Goal: Information Seeking & Learning: Learn about a topic

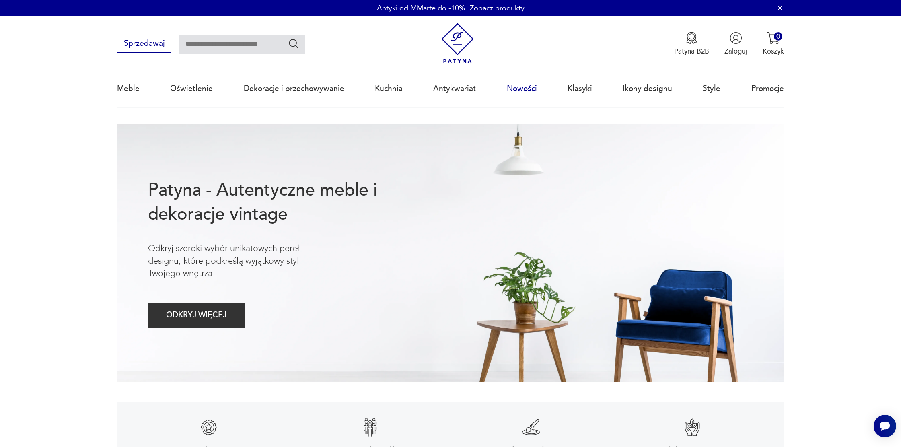
click at [520, 88] on link "Nowości" at bounding box center [522, 88] width 30 height 37
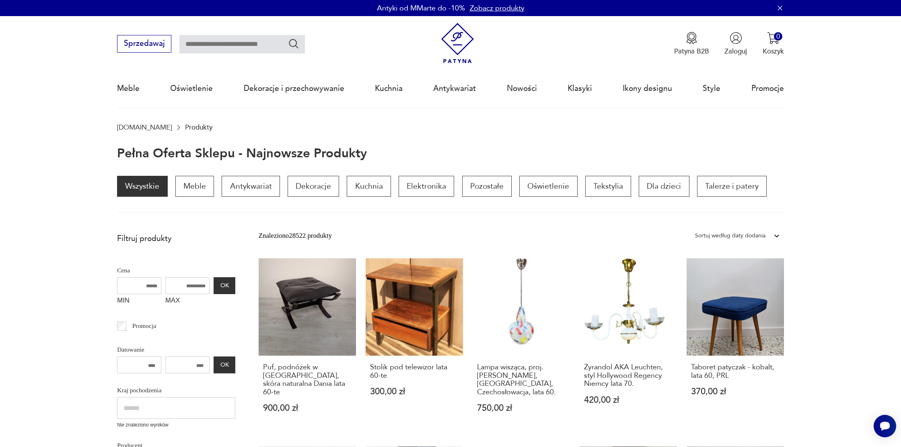
click at [265, 43] on input "text" at bounding box center [241, 44] width 125 height 18
type input "**********"
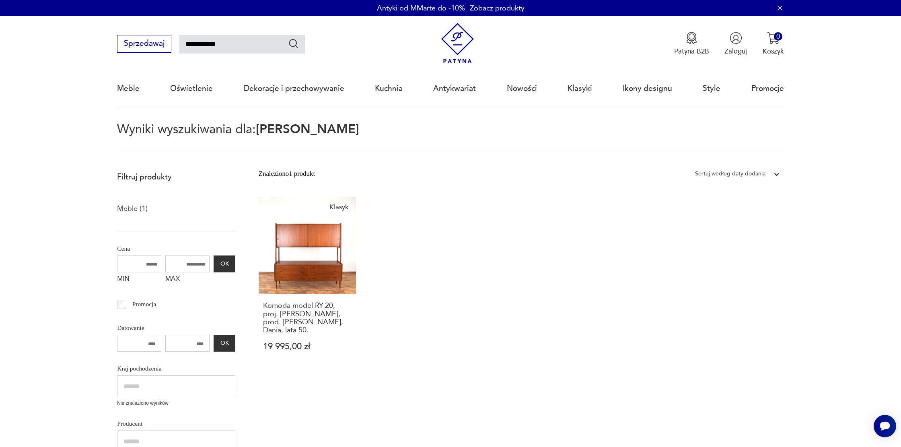
click at [506, 6] on link "Zobacz produkty" at bounding box center [497, 8] width 55 height 10
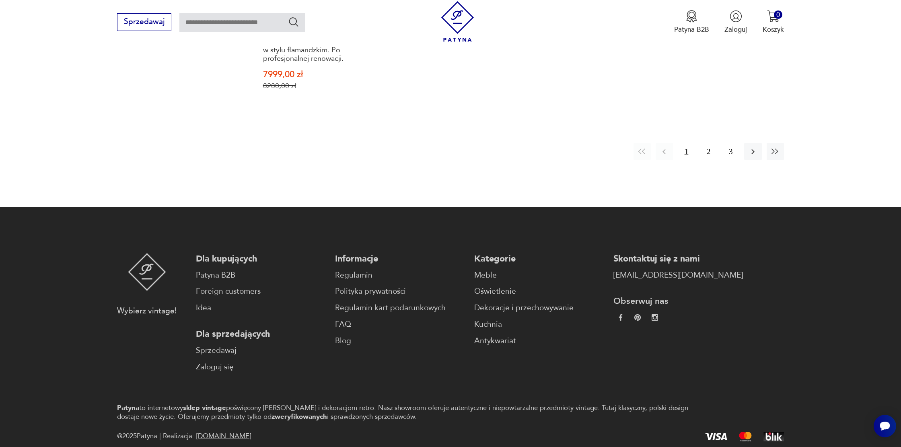
scroll to position [1020, 0]
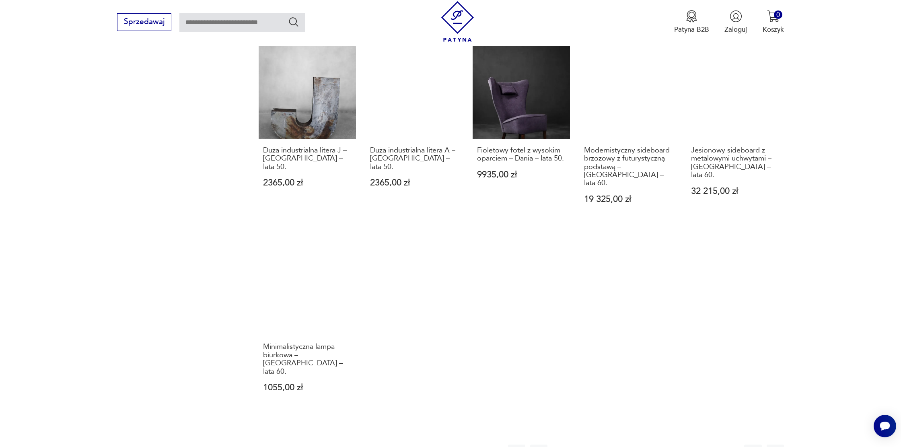
scroll to position [737, 0]
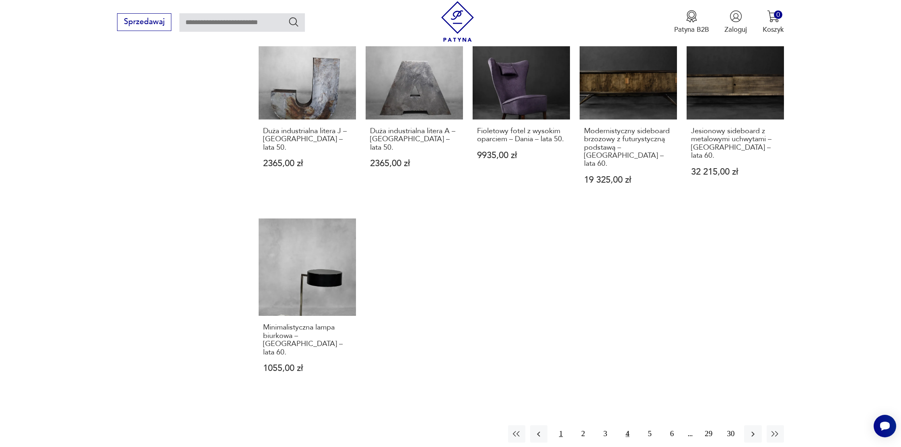
click at [563, 425] on button "1" at bounding box center [560, 433] width 17 height 17
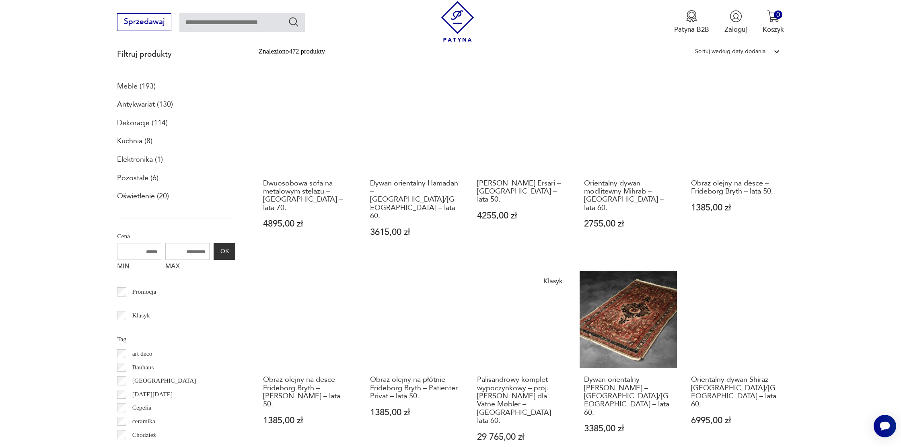
scroll to position [296, 0]
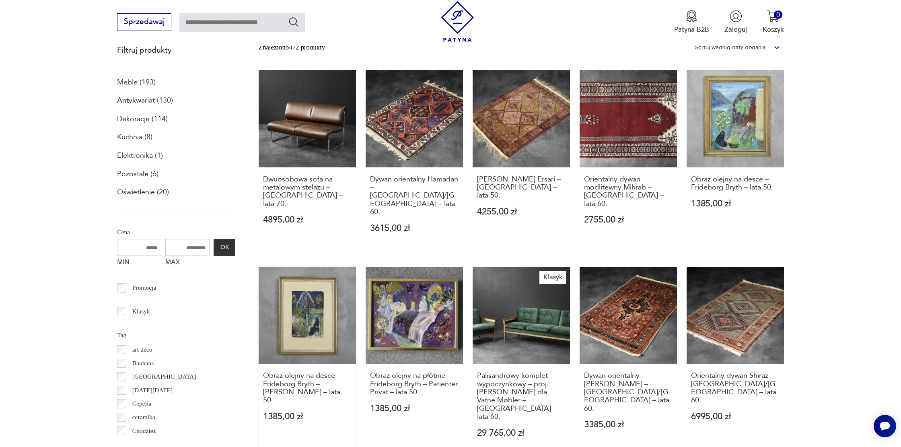
click at [301, 314] on link "Obraz olejny na desce – Frideborg Bryth – Finis Lordes – lata 50. 1385,00 zł" at bounding box center [307, 361] width 97 height 189
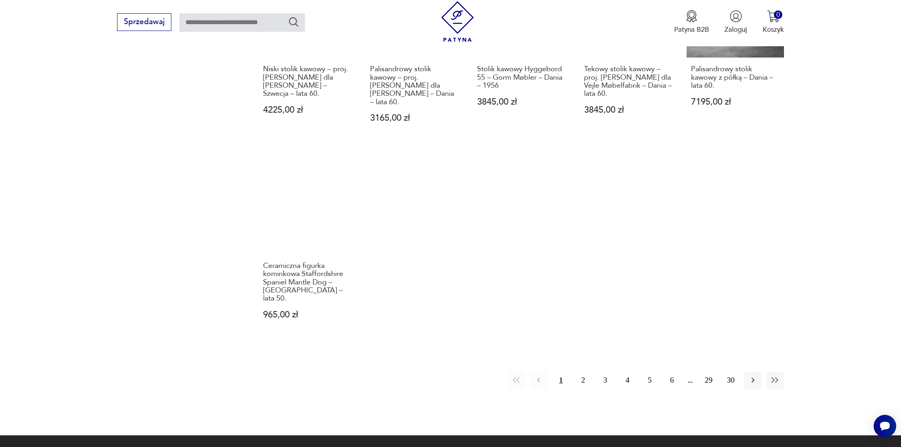
scroll to position [863, 0]
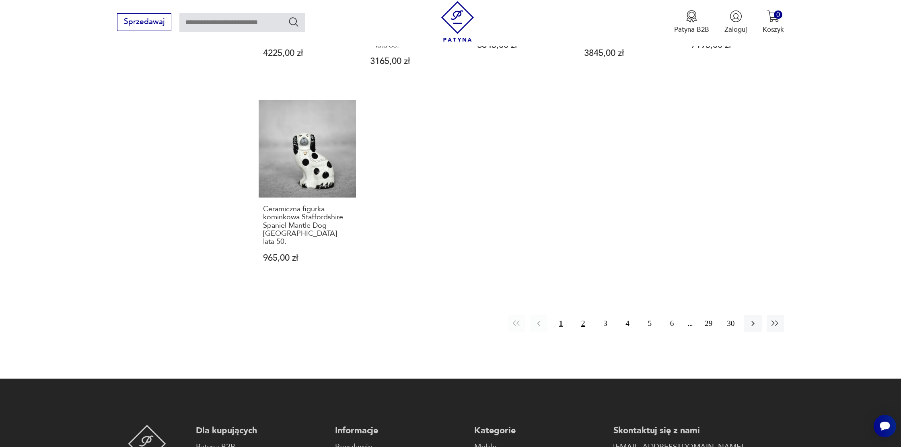
click at [579, 315] on button "2" at bounding box center [582, 323] width 17 height 17
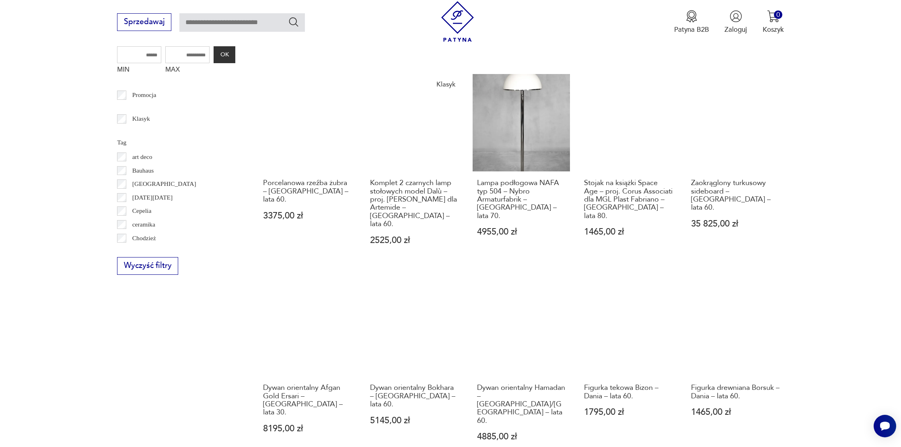
scroll to position [487, 0]
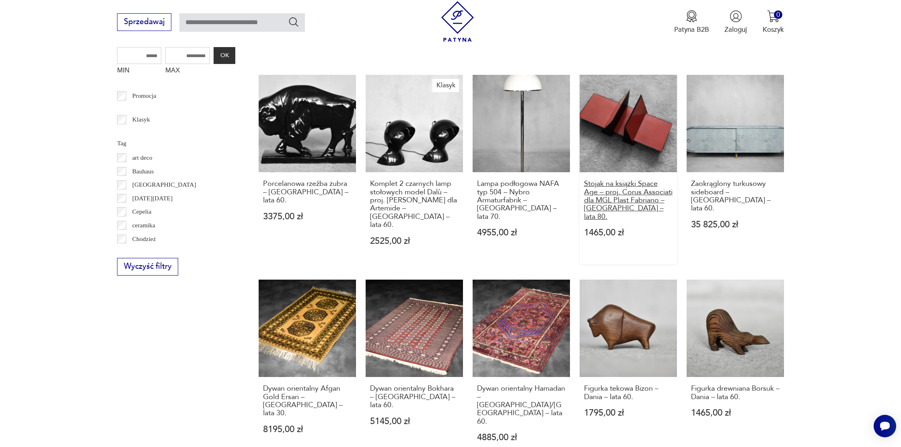
click at [635, 182] on h3 "Stojak na książki Space Age – proj. Corus Associati dla MGL Plast Fabriano – Wł…" at bounding box center [628, 200] width 88 height 41
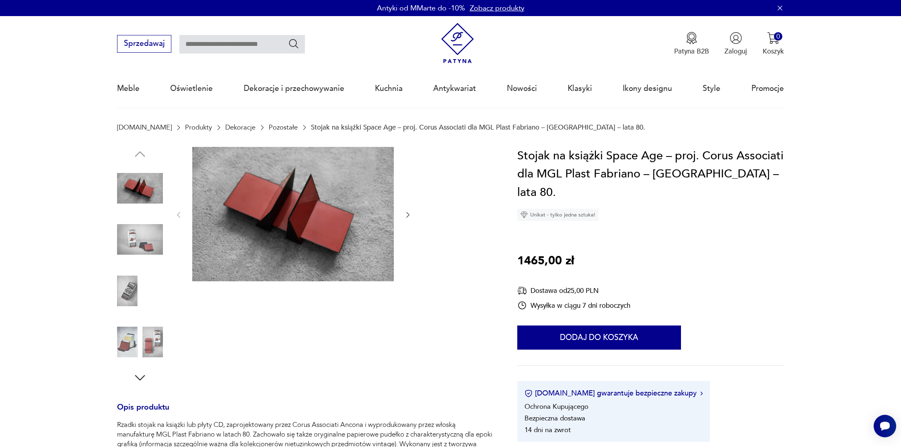
click at [268, 235] on img at bounding box center [292, 214] width 201 height 134
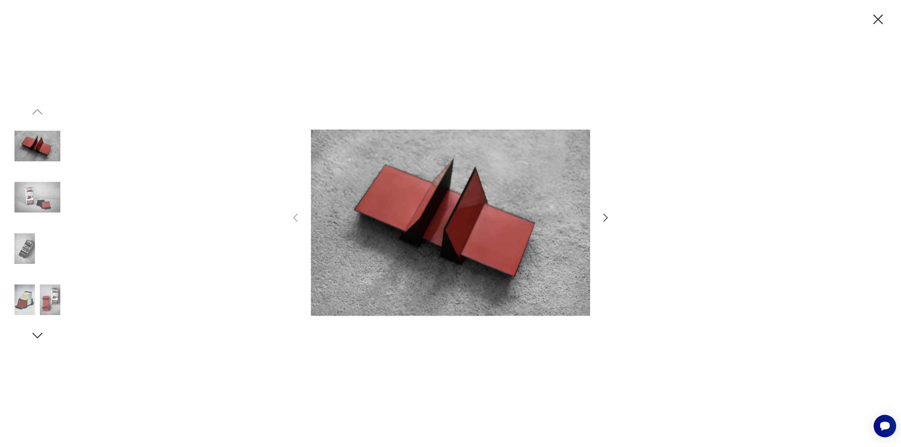
click at [603, 221] on icon "button" at bounding box center [606, 218] width 12 height 12
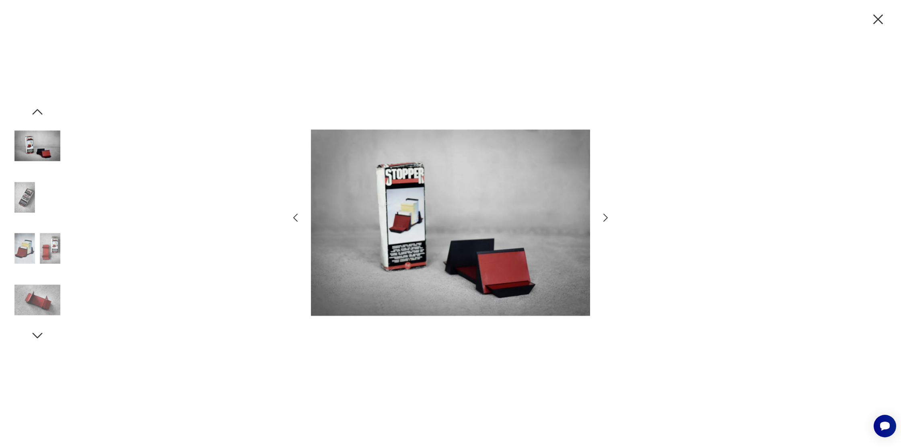
click at [603, 221] on icon "button" at bounding box center [606, 218] width 12 height 12
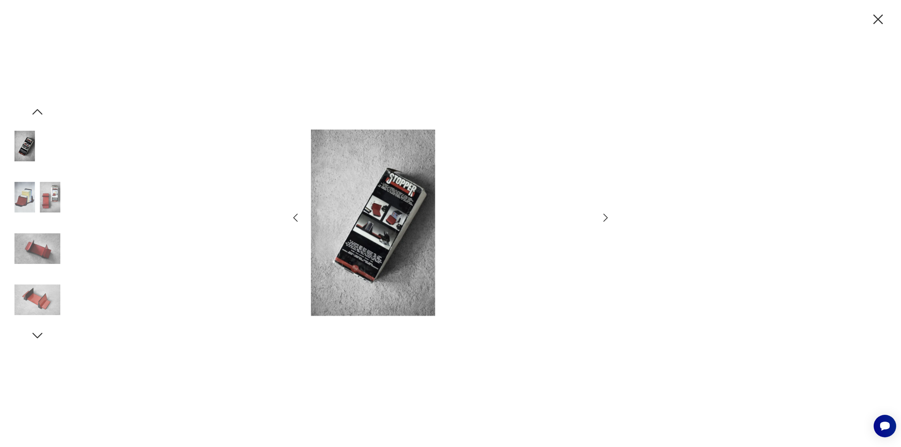
click at [603, 221] on icon "button" at bounding box center [606, 218] width 12 height 12
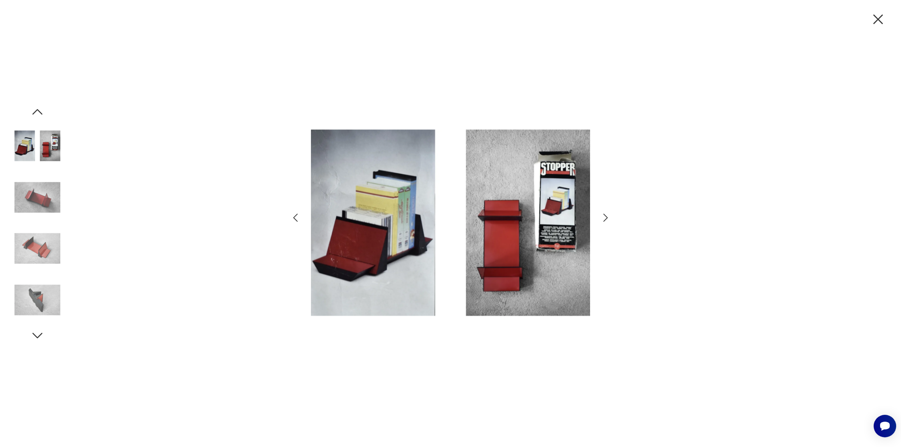
click at [603, 221] on icon "button" at bounding box center [606, 218] width 12 height 12
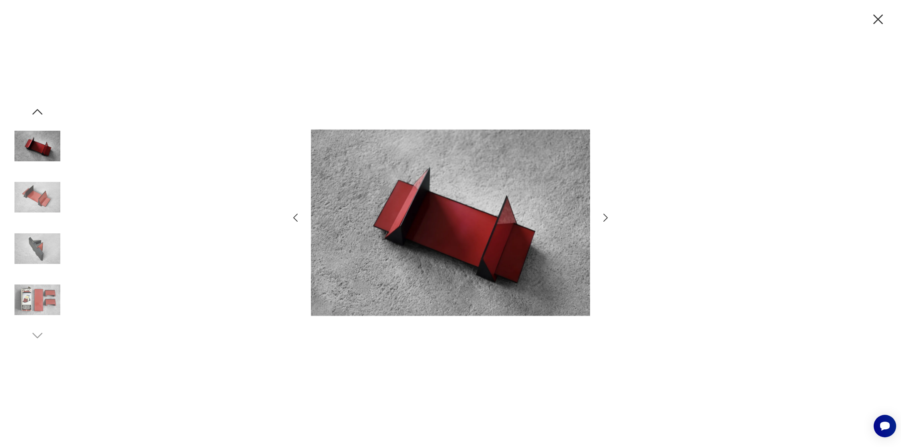
click at [603, 221] on icon "button" at bounding box center [606, 218] width 12 height 12
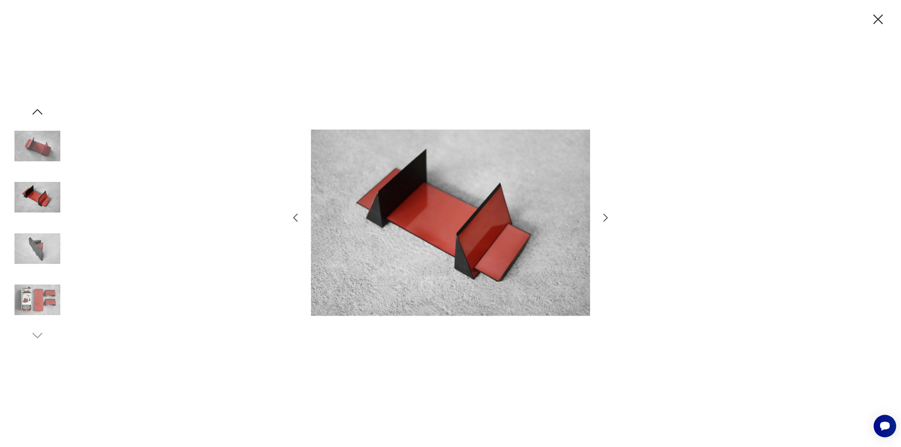
click at [878, 15] on icon "button" at bounding box center [877, 19] width 17 height 17
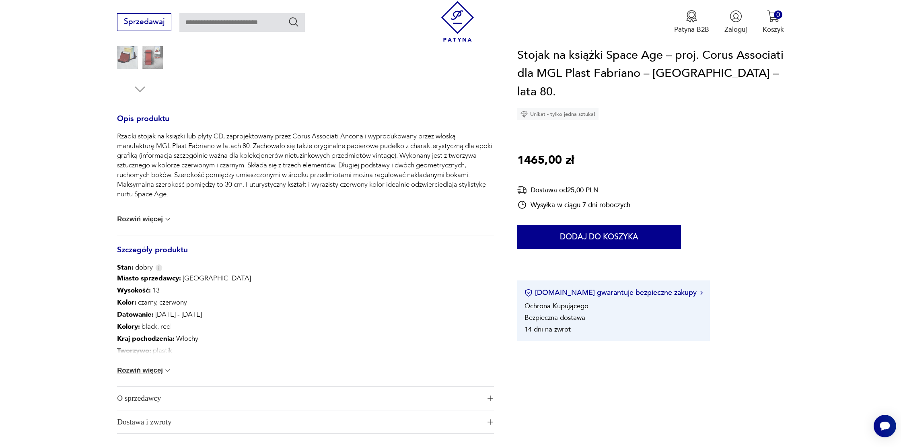
scroll to position [398, 0]
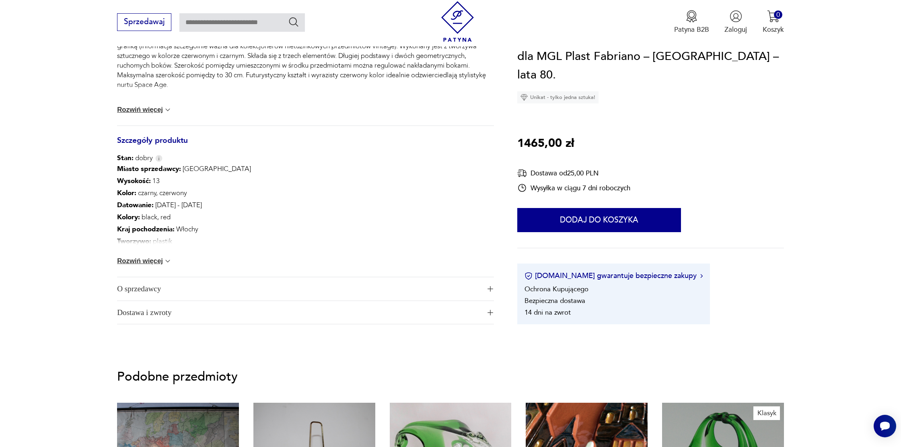
click at [159, 287] on span "O sprzedawcy" at bounding box center [299, 288] width 364 height 23
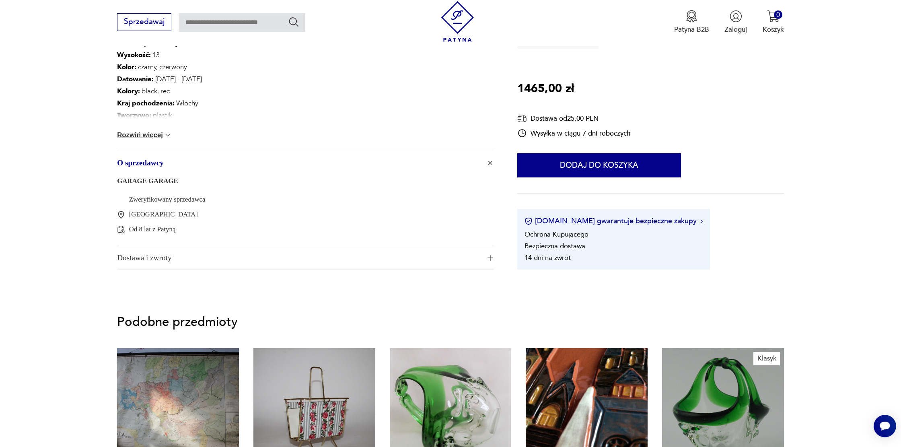
scroll to position [0, 0]
